Goal: Navigation & Orientation: Find specific page/section

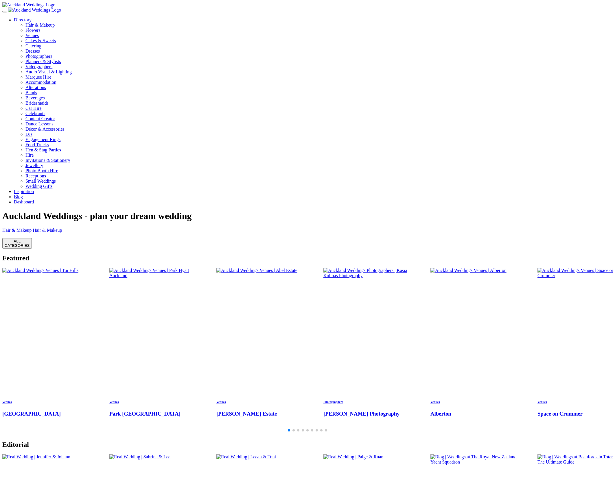
click at [32, 22] on link "Directory" at bounding box center [23, 19] width 18 height 5
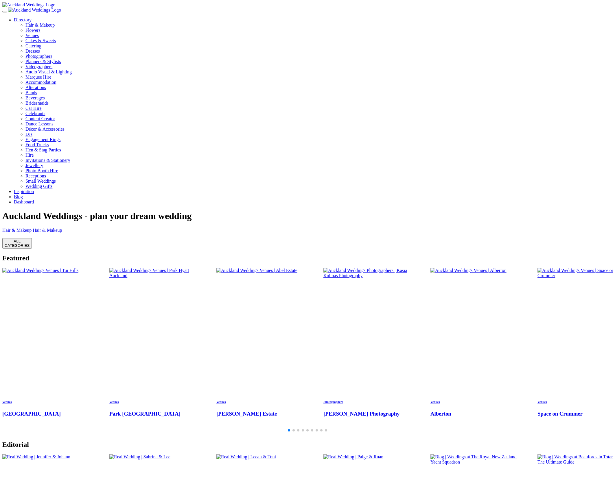
click at [32, 22] on link "Directory" at bounding box center [23, 19] width 18 height 5
click at [29, 239] on div "button" at bounding box center [17, 239] width 25 height 0
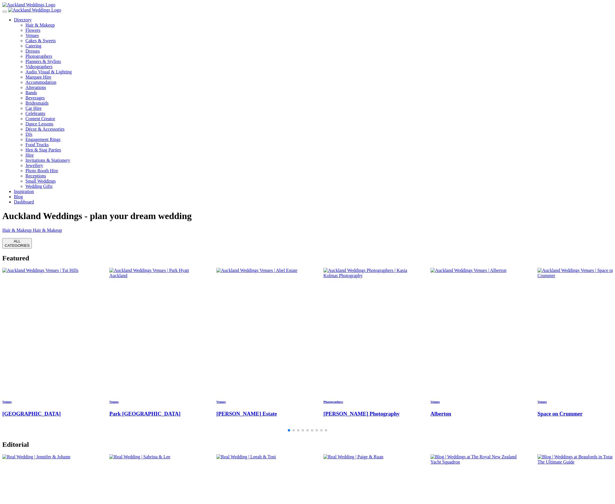
click at [32, 238] on button "ALL CATEGORIES" at bounding box center [16, 243] width 29 height 10
click at [32, 22] on link "Directory" at bounding box center [23, 19] width 18 height 5
click at [29, 239] on div "button" at bounding box center [17, 239] width 25 height 0
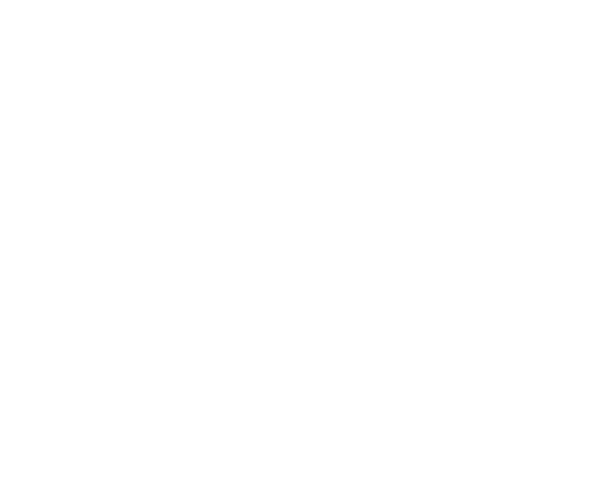
scroll to position [1071, 0]
